Goal: Task Accomplishment & Management: Manage account settings

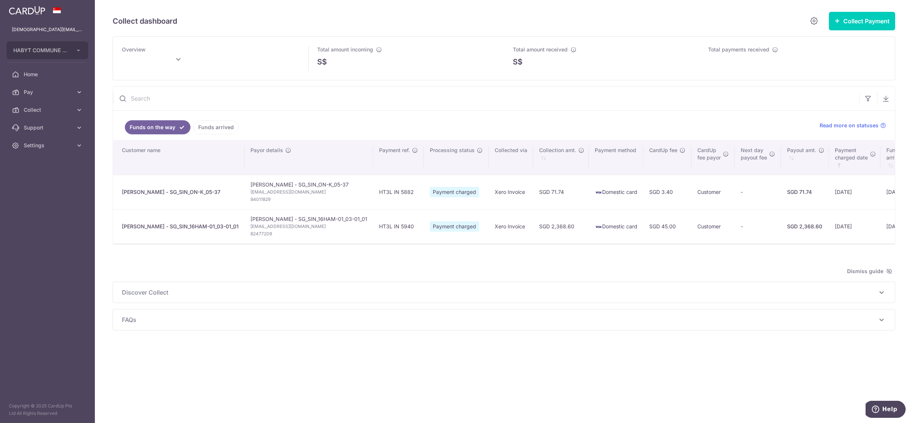
drag, startPoint x: 41, startPoint y: 146, endPoint x: 41, endPoint y: 167, distance: 20.7
click at [41, 146] on span "Settings" at bounding box center [48, 145] width 49 height 7
click at [43, 179] on span "Logout" at bounding box center [48, 180] width 49 height 7
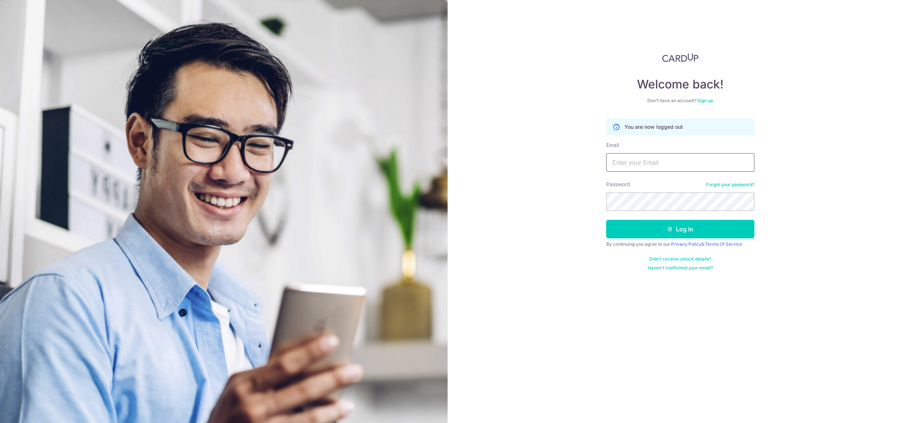
drag, startPoint x: 688, startPoint y: 162, endPoint x: 691, endPoint y: 170, distance: 8.7
click at [688, 162] on input "Email" at bounding box center [680, 162] width 148 height 19
type input "[DEMOGRAPHIC_DATA][EMAIL_ADDRESS][DOMAIN_NAME]"
click at [606, 220] on button "Log in" at bounding box center [680, 229] width 148 height 19
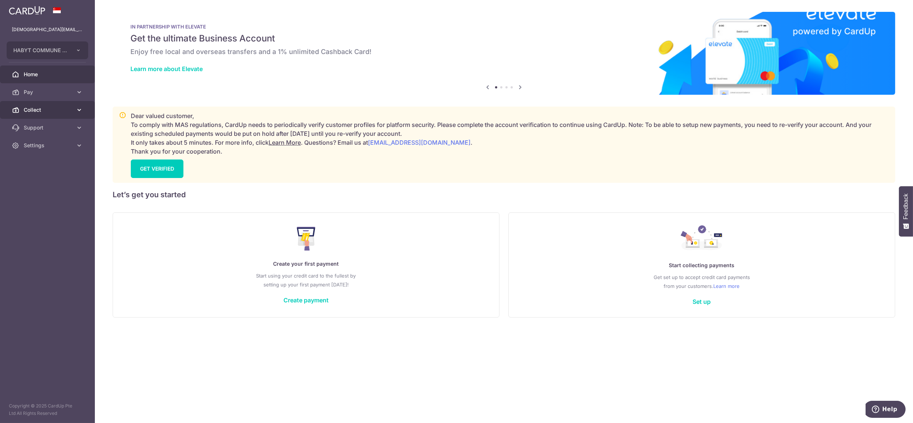
click at [27, 109] on span "Collect" at bounding box center [48, 109] width 49 height 7
click at [36, 123] on link "Dashboard" at bounding box center [47, 128] width 95 height 18
